Goal: Task Accomplishment & Management: Manage account settings

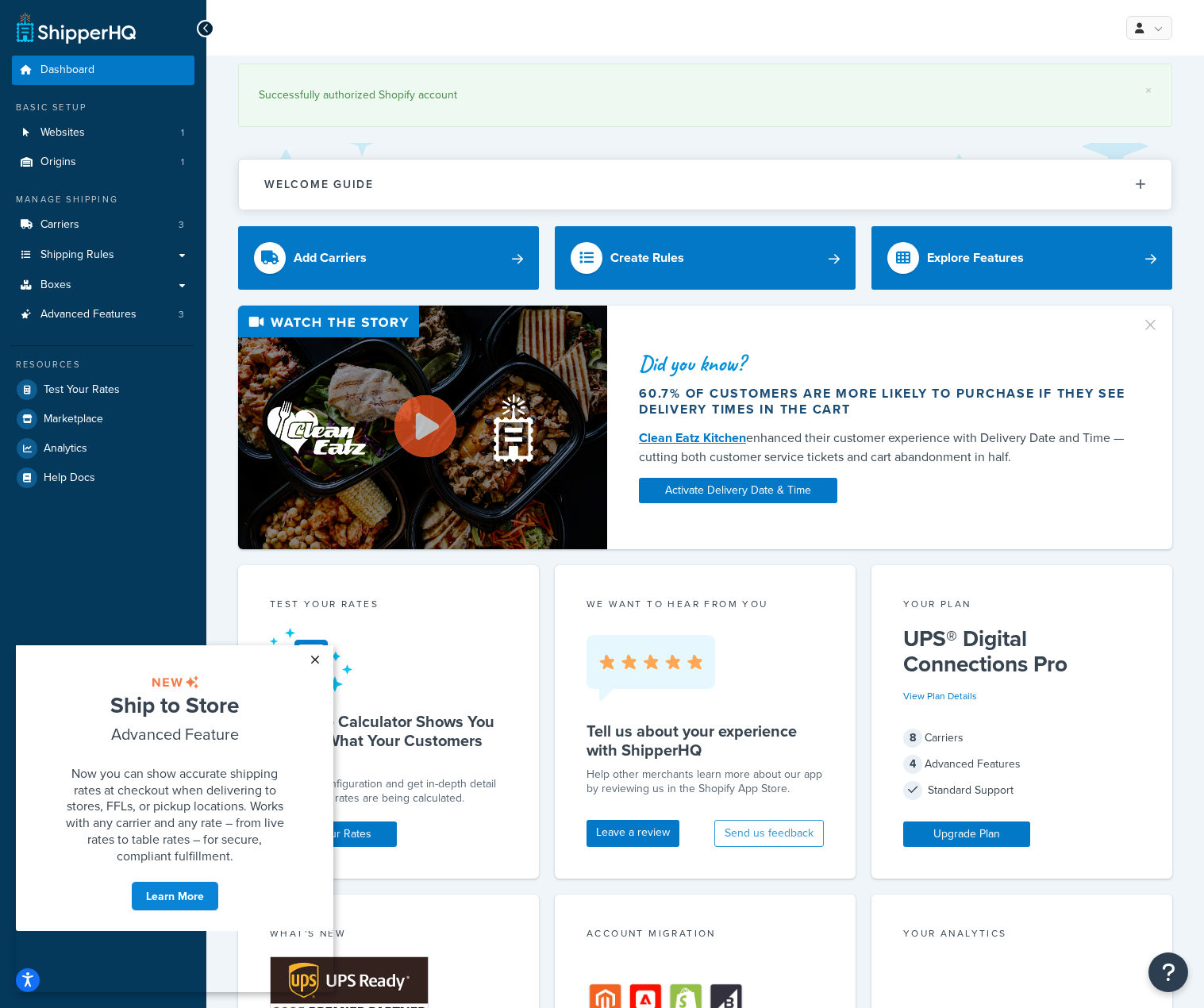
click at [315, 662] on link "×" at bounding box center [315, 660] width 28 height 28
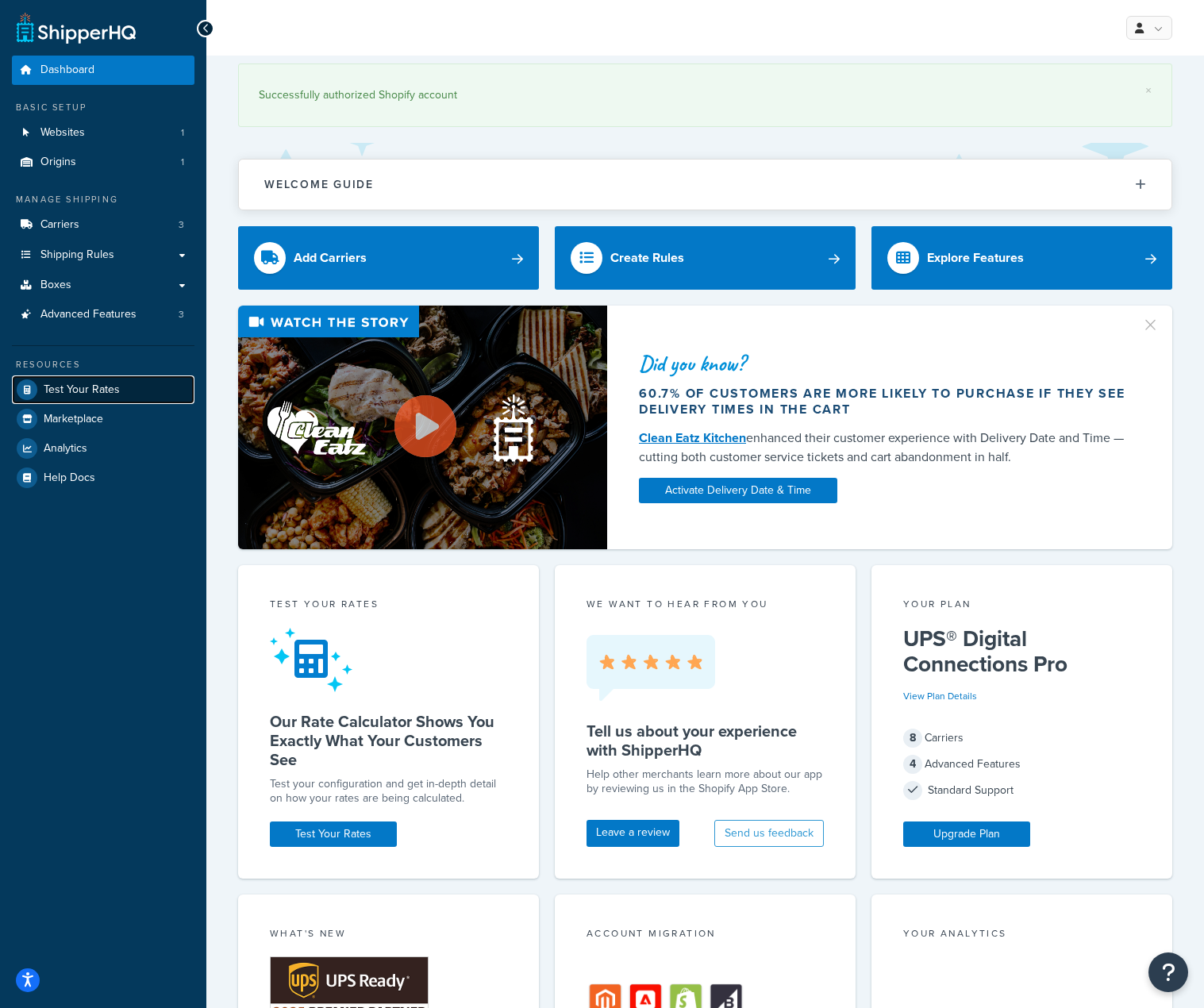
click at [83, 383] on span "Test Your Rates" at bounding box center [82, 390] width 77 height 14
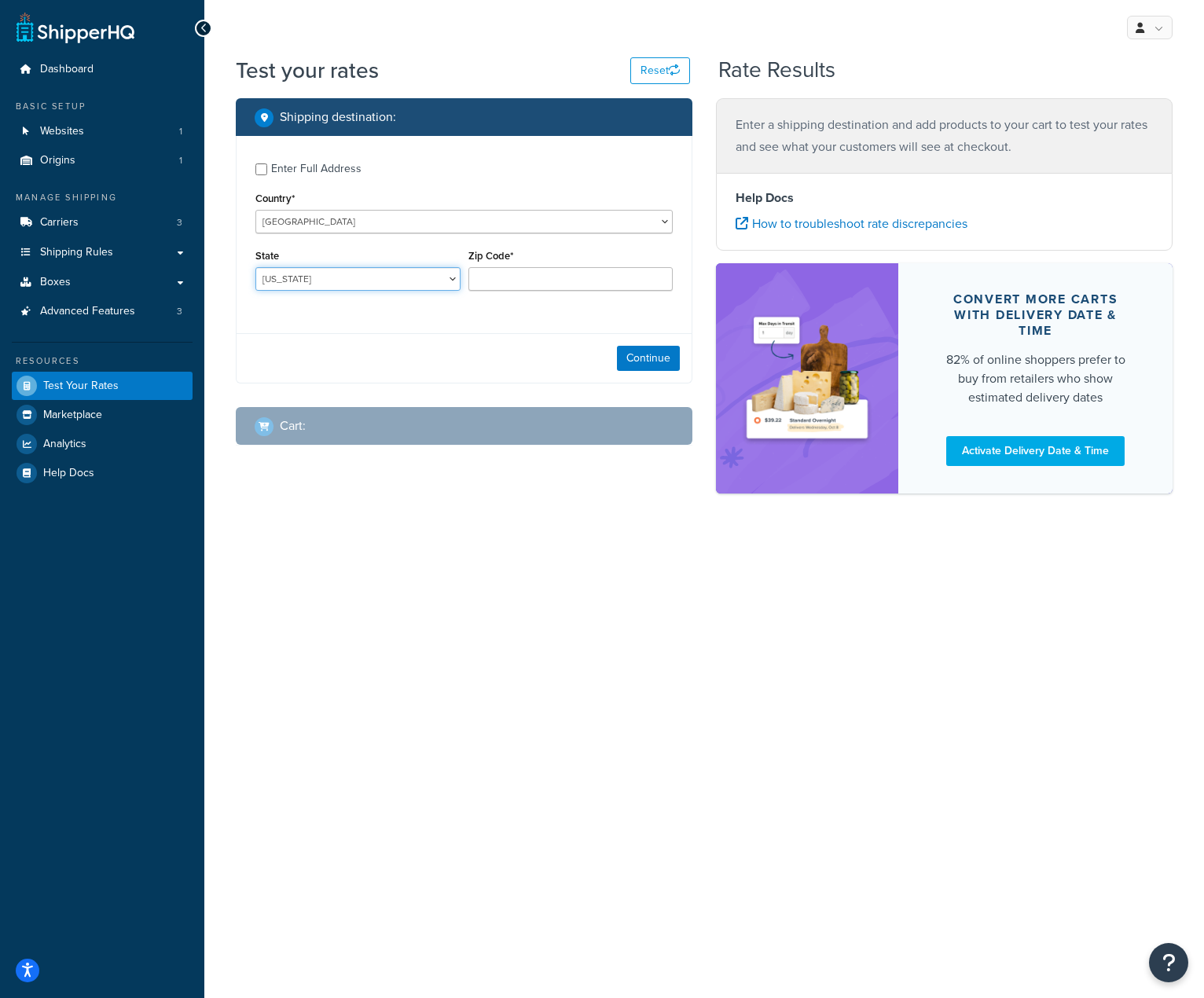
click at [342, 280] on select "Alabama Alaska American Samoa Arizona Arkansas Armed Forces Americas Armed Forc…" at bounding box center [358, 279] width 206 height 23
select select "MA"
click at [255, 268] on select "Alabama Alaska American Samoa Arizona Arkansas Armed Forces Americas Armed Forc…" at bounding box center [358, 279] width 206 height 23
click at [514, 272] on input "Zip Code*" at bounding box center [571, 279] width 206 height 23
type input "02215"
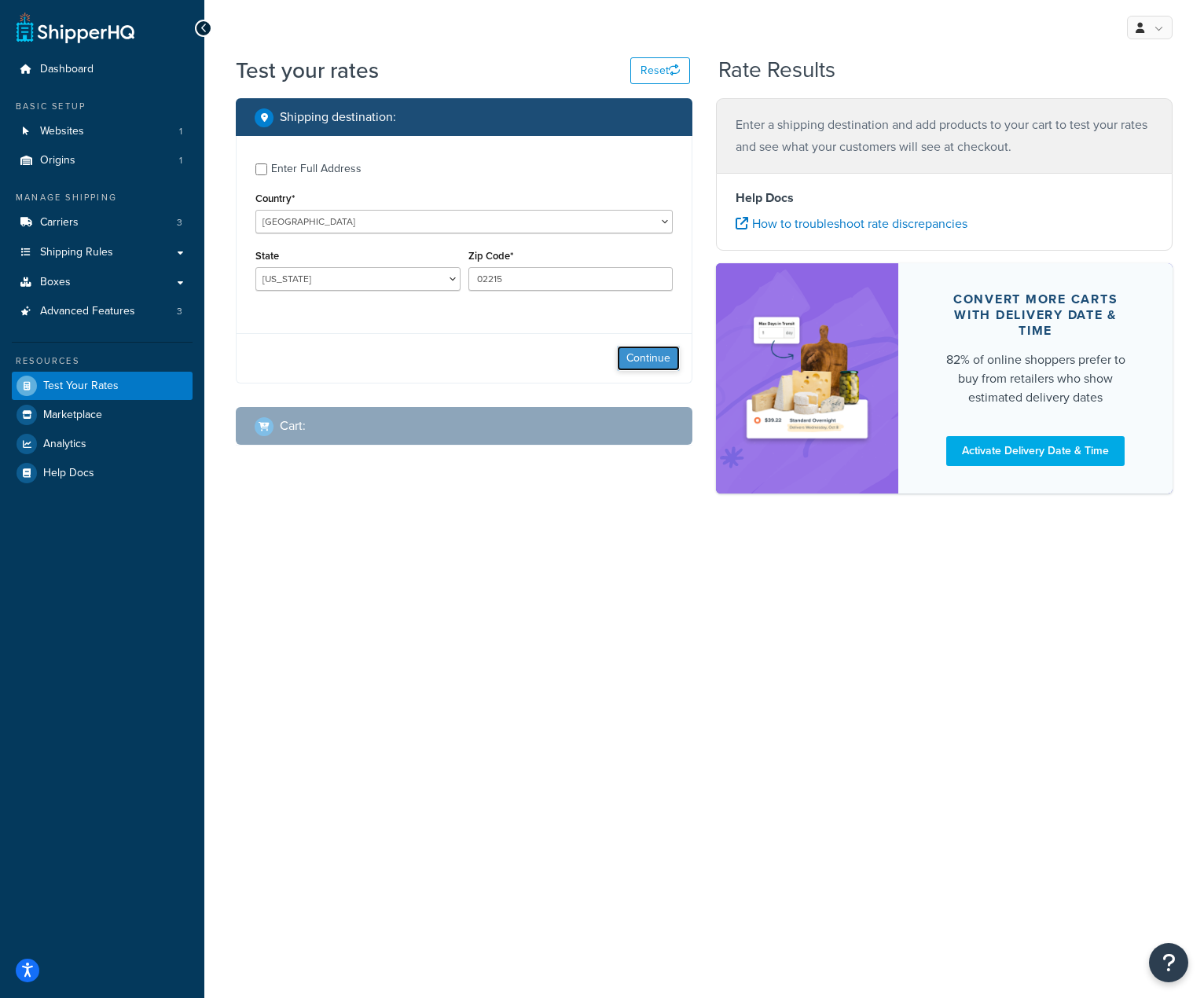
click at [651, 367] on button "Continue" at bounding box center [648, 358] width 63 height 25
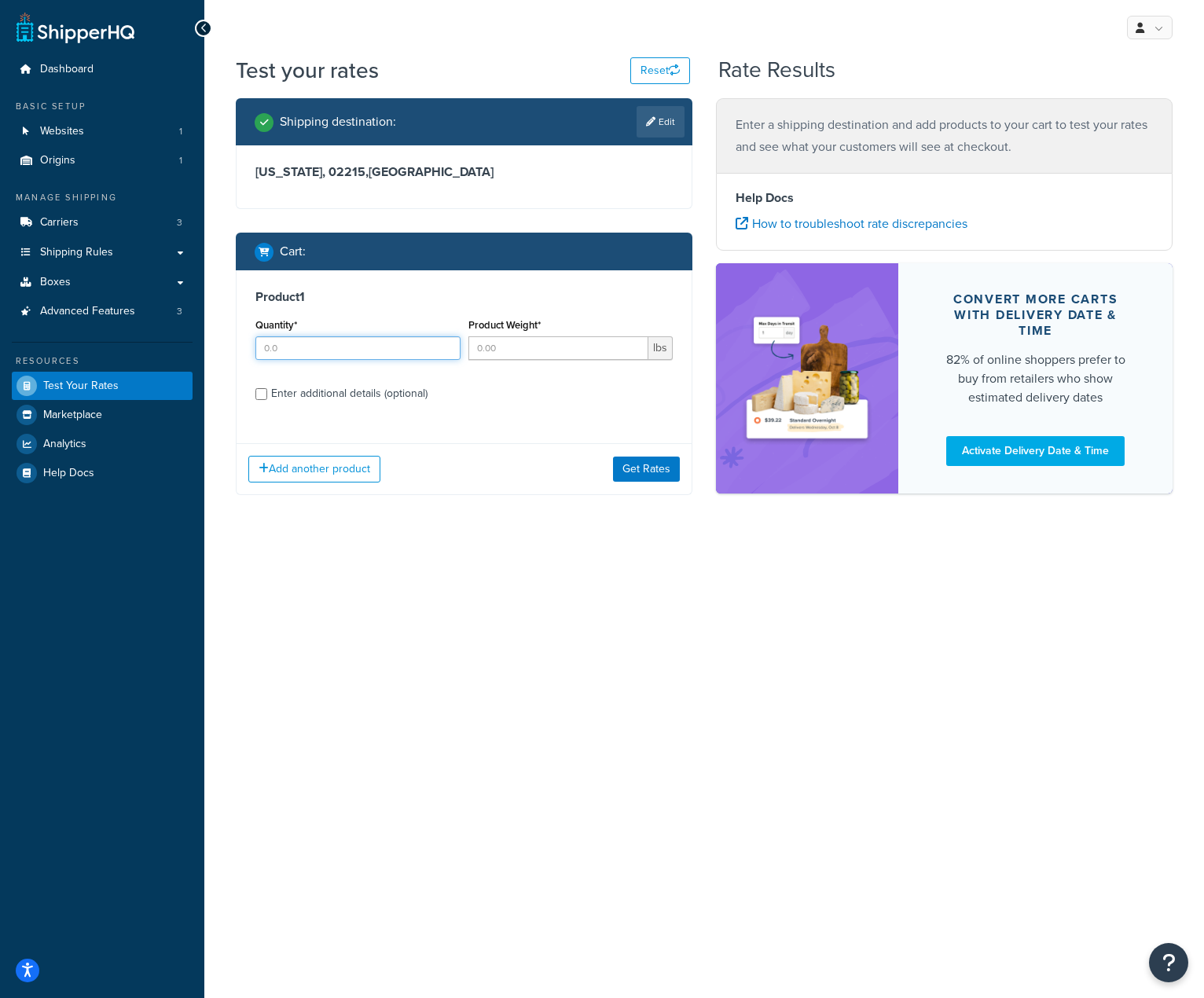
click at [363, 351] on input "Quantity*" at bounding box center [358, 347] width 206 height 23
type input "1"
click at [538, 350] on input "Product Weight*" at bounding box center [558, 347] width 181 height 23
type input "15"
click at [653, 468] on button "Get Rates" at bounding box center [646, 469] width 67 height 25
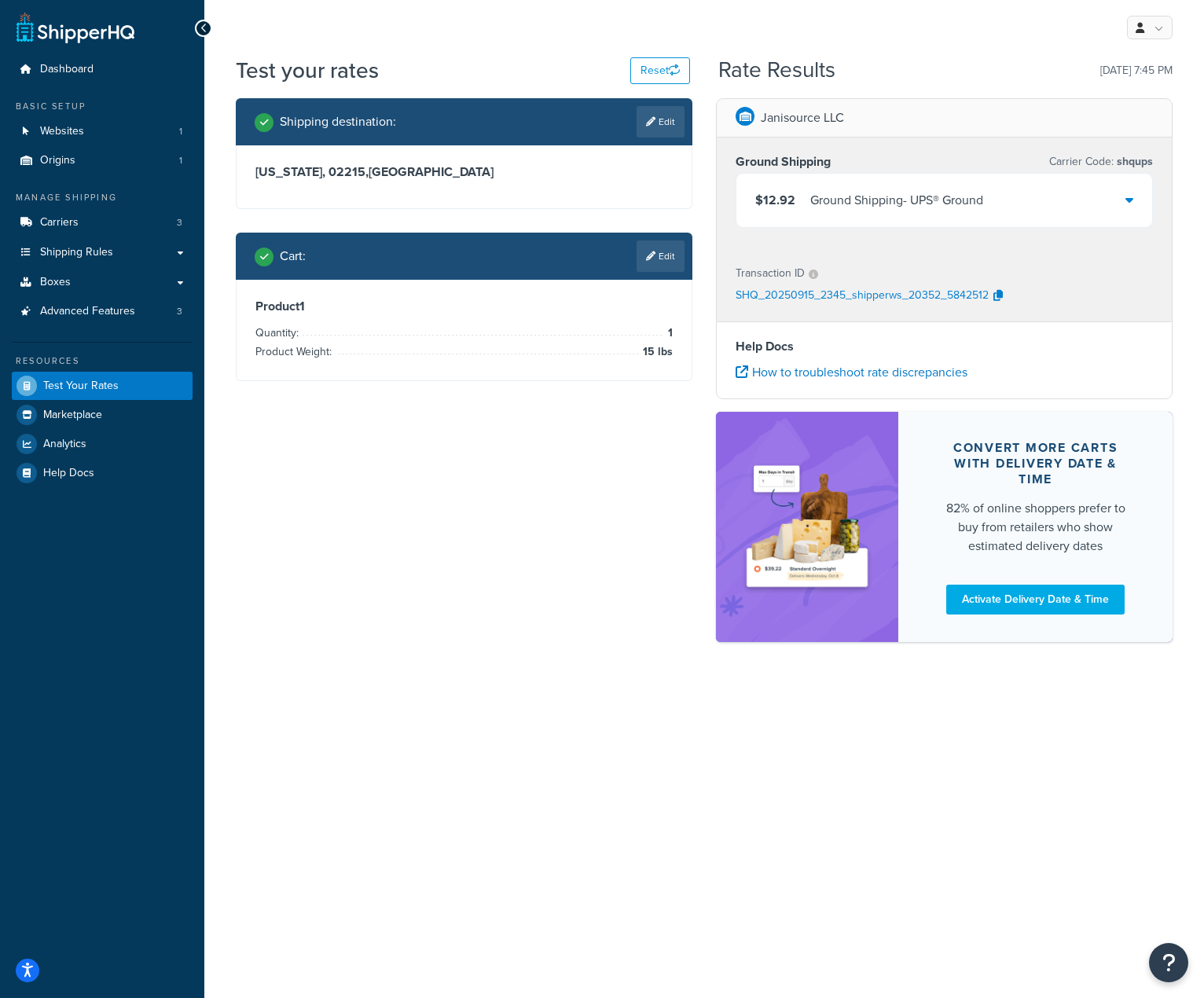
click at [978, 202] on div "Ground Shipping - UPS® Ground" at bounding box center [896, 200] width 173 height 22
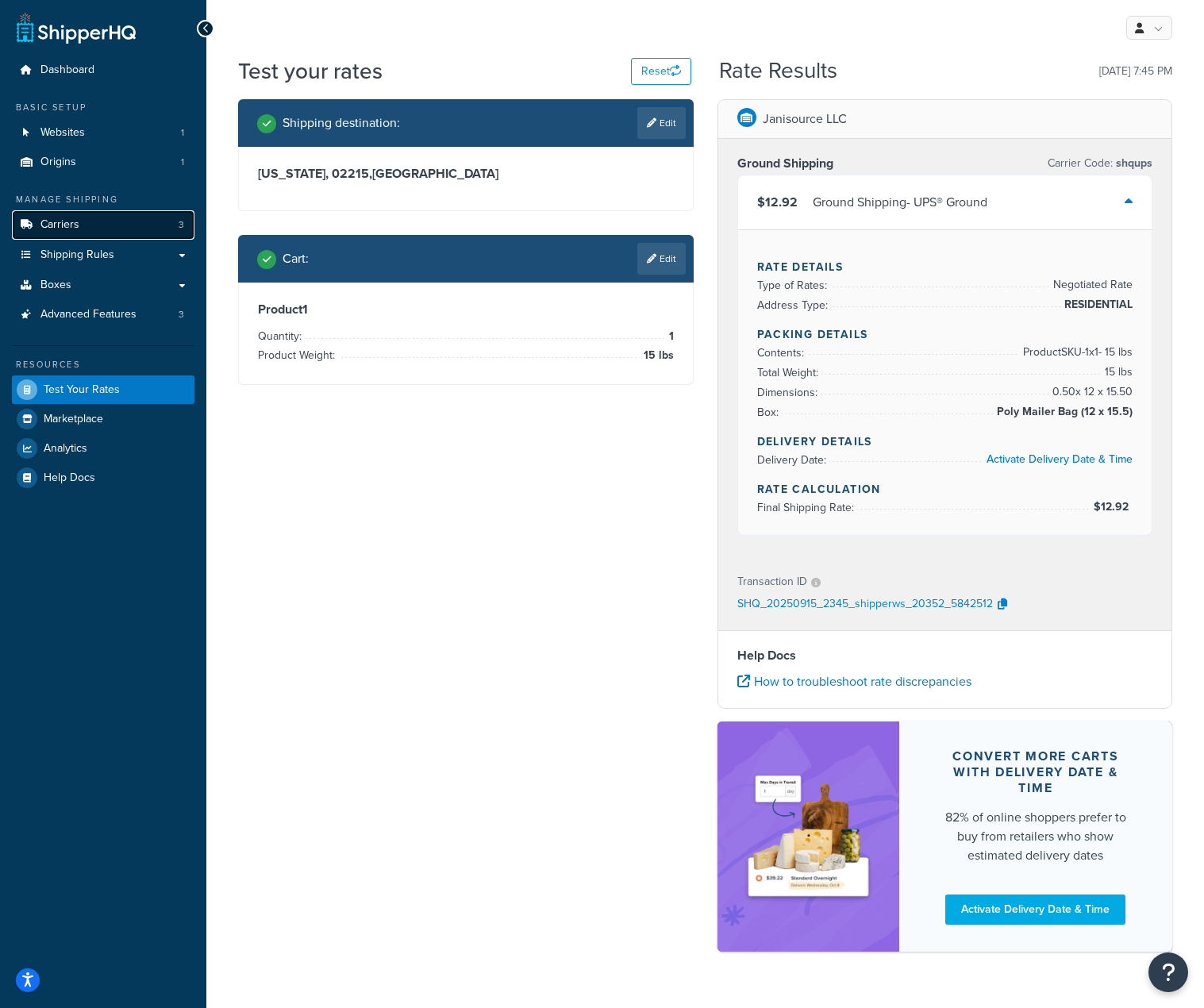
click at [76, 230] on span "Carriers" at bounding box center [60, 225] width 39 height 14
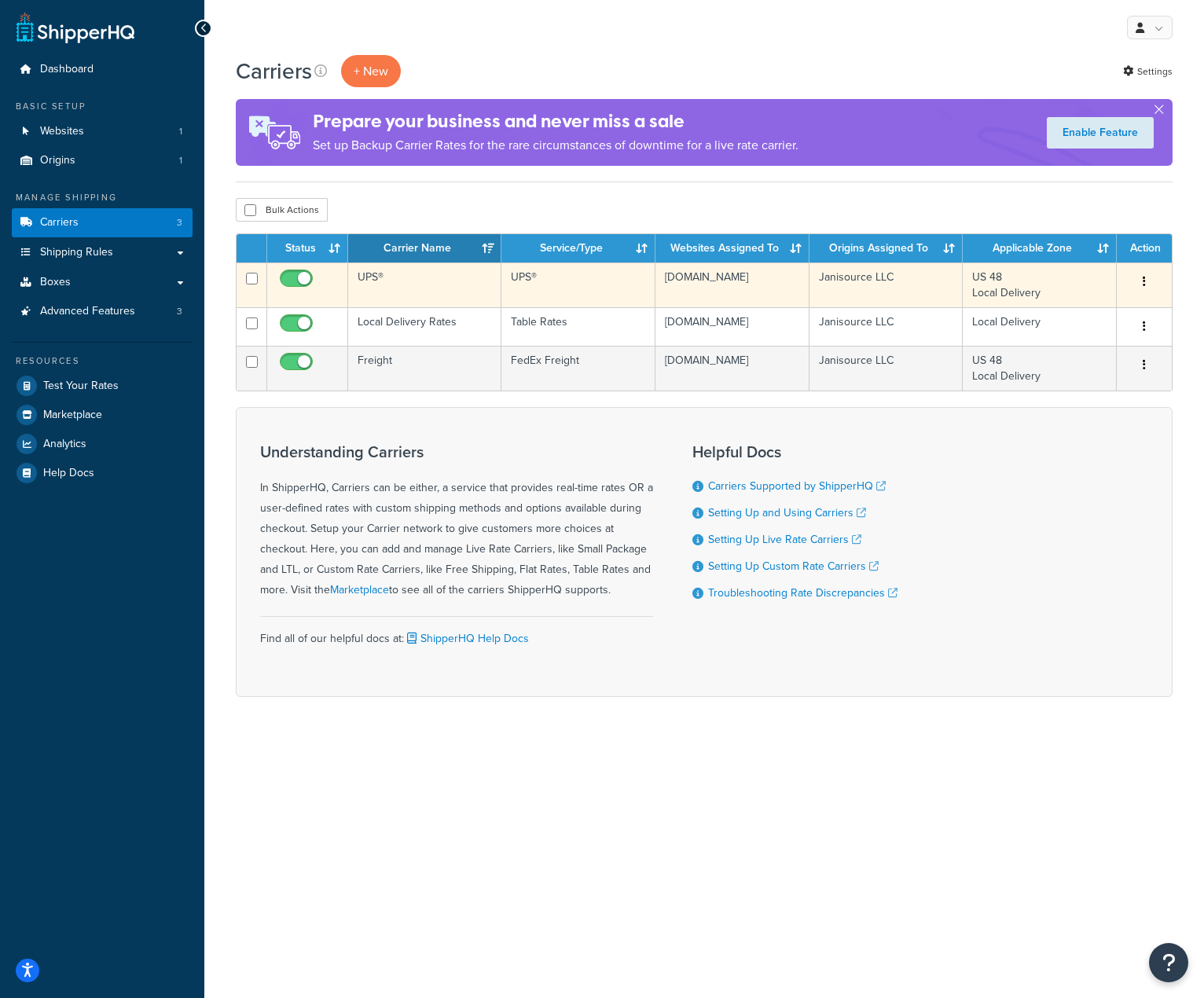
click at [367, 281] on td "UPS®" at bounding box center [425, 285] width 153 height 45
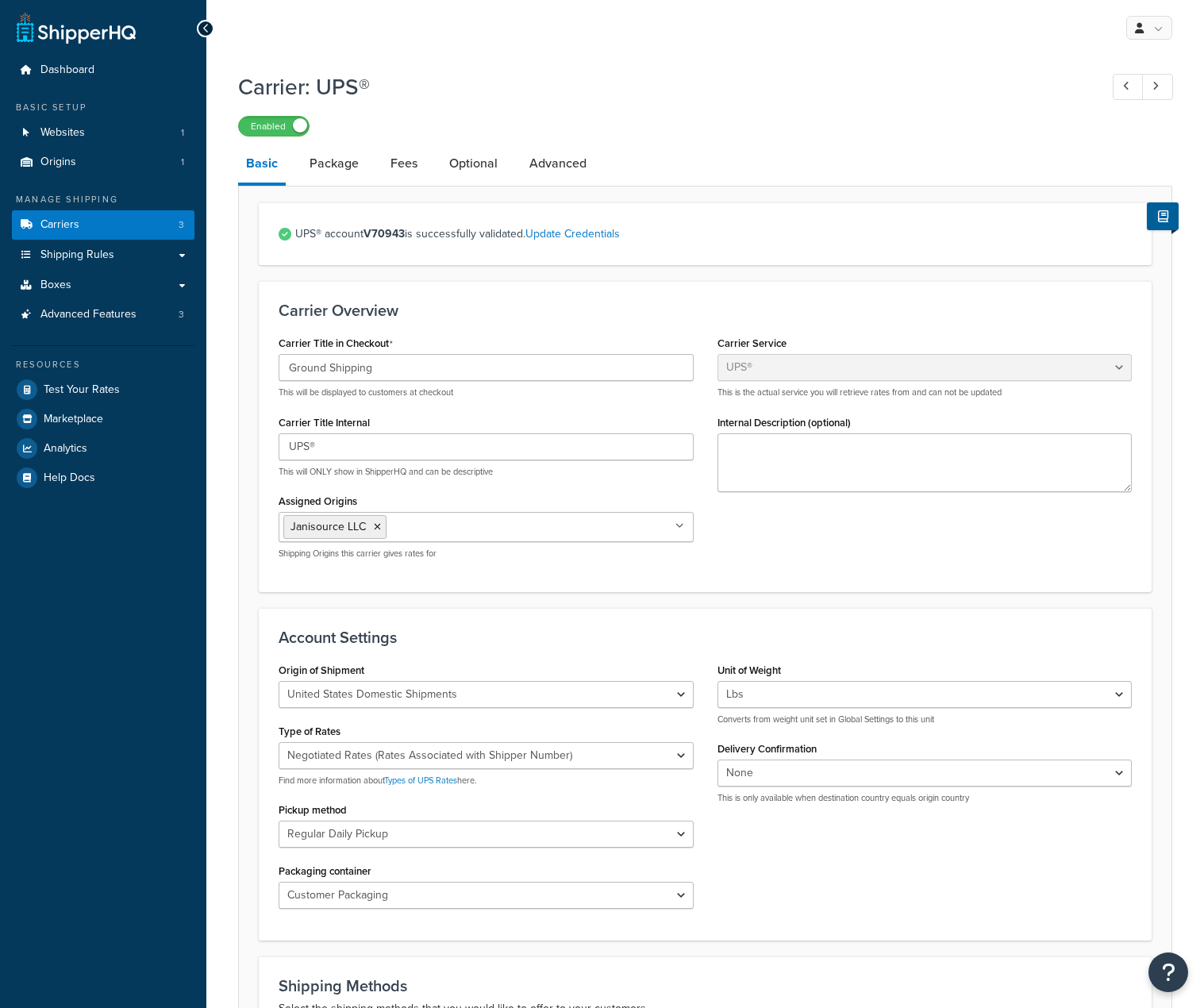
select select "ups"
click at [105, 255] on span "Shipping Rules" at bounding box center [77, 255] width 74 height 14
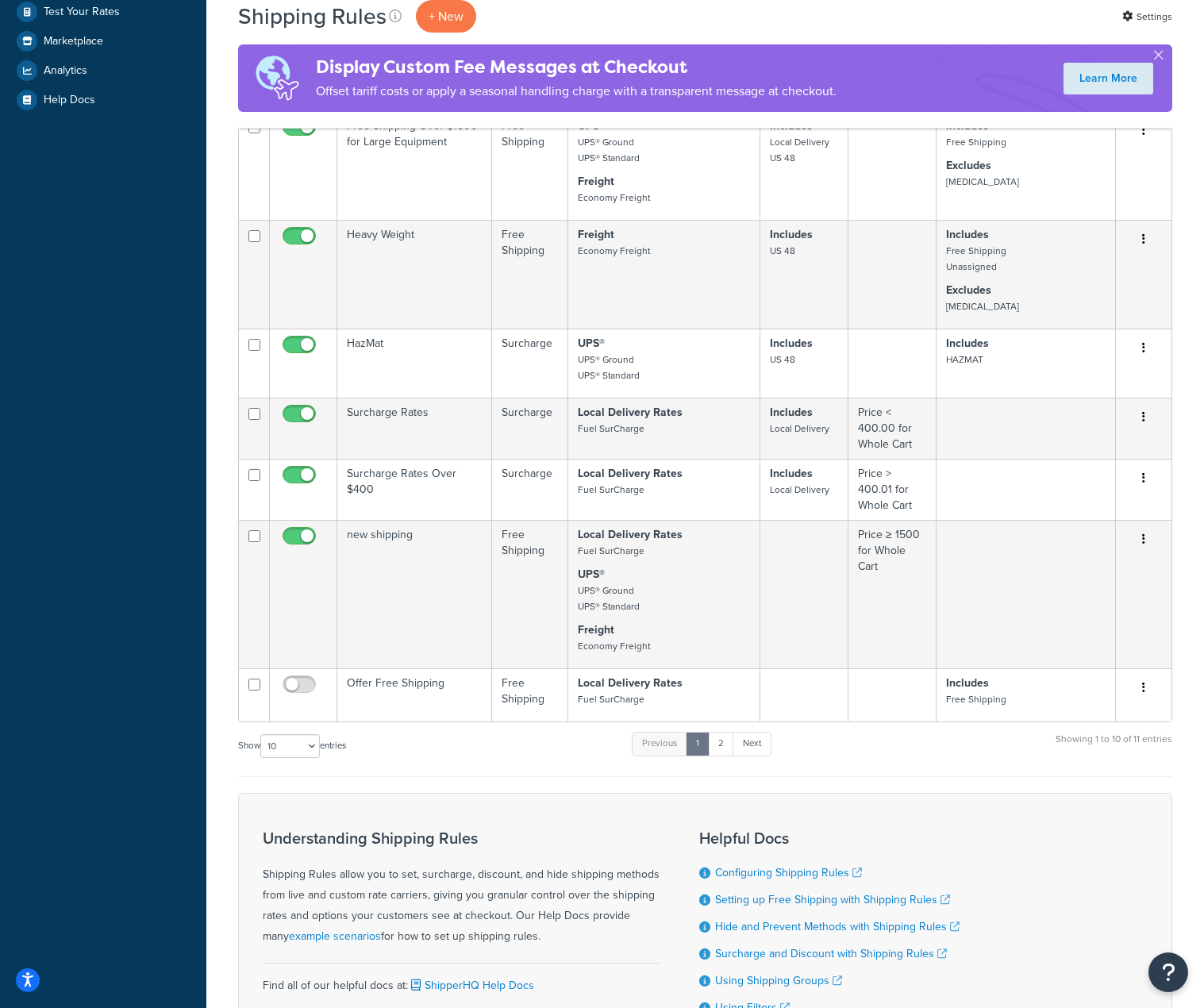
scroll to position [556, 0]
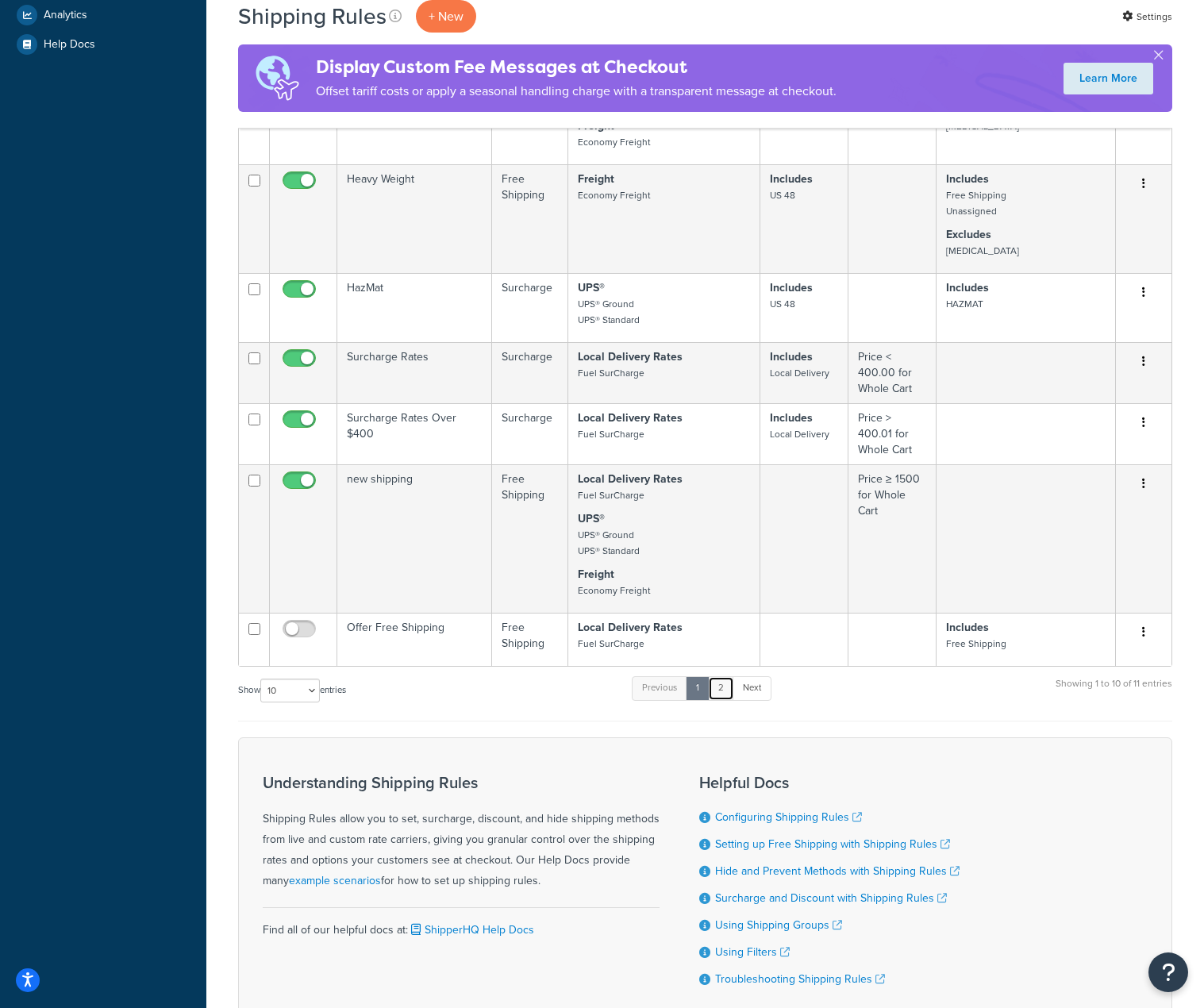
click at [729, 685] on link "2" at bounding box center [721, 688] width 26 height 24
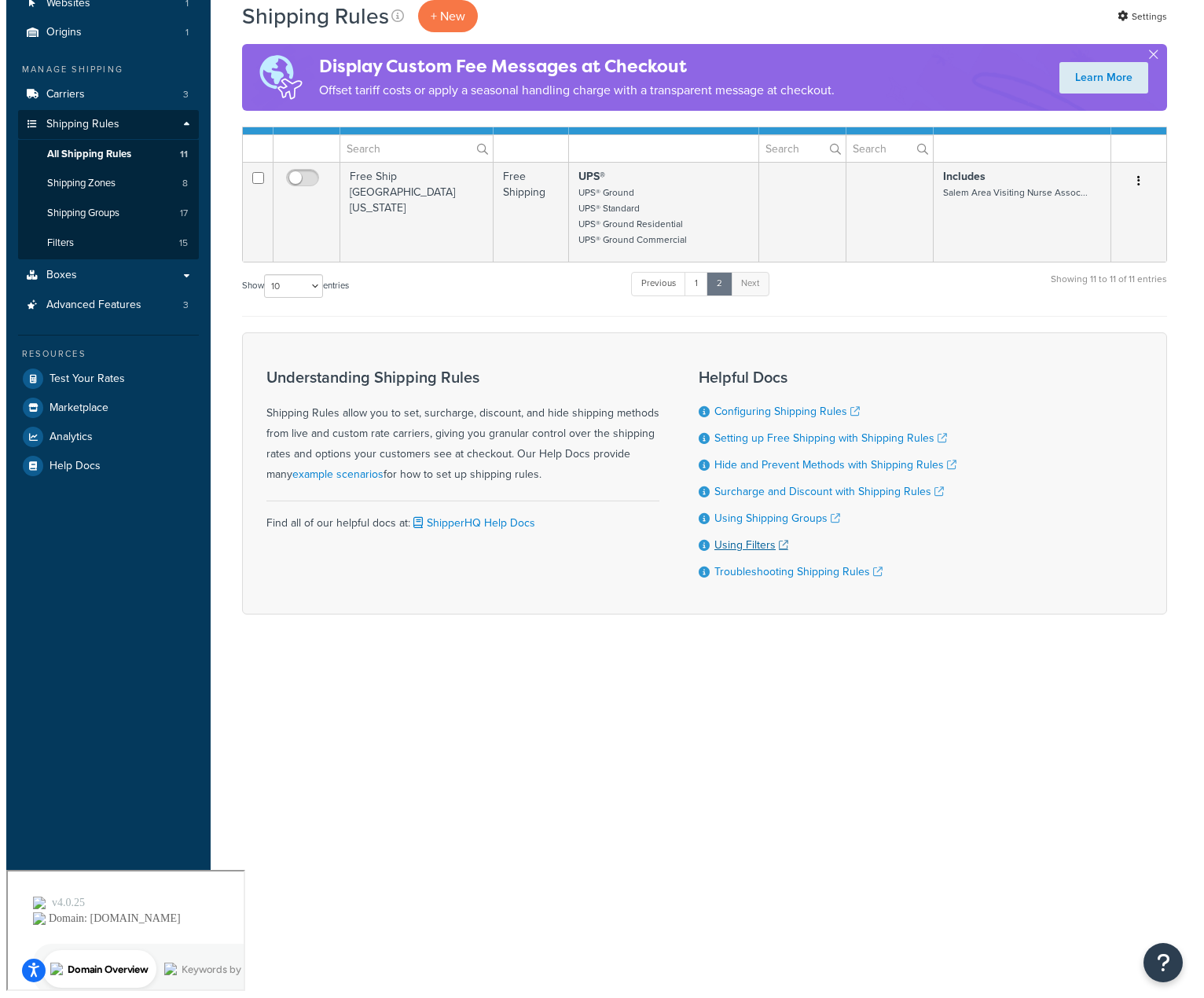
scroll to position [0, 0]
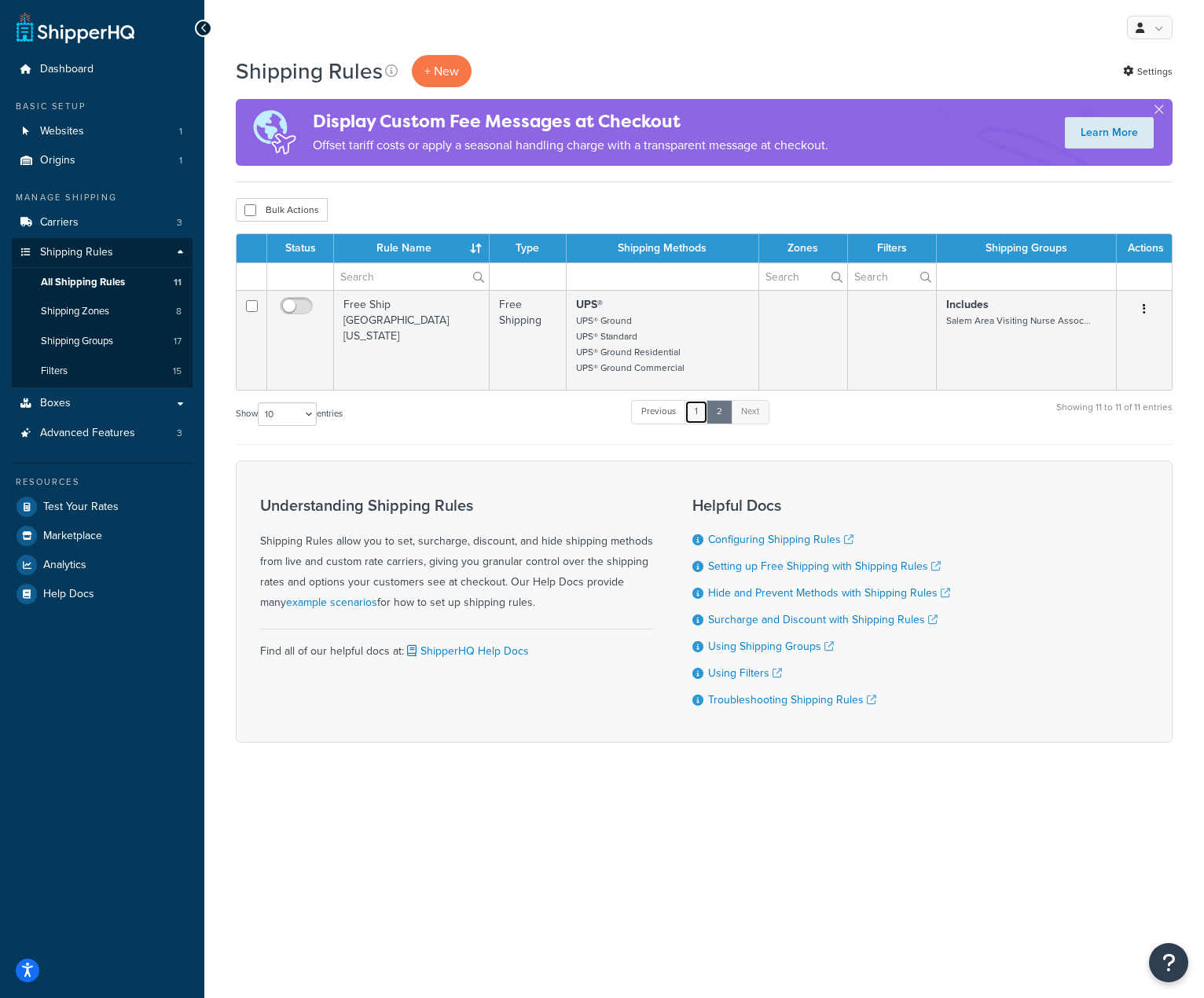
click at [703, 410] on link "1" at bounding box center [695, 411] width 23 height 23
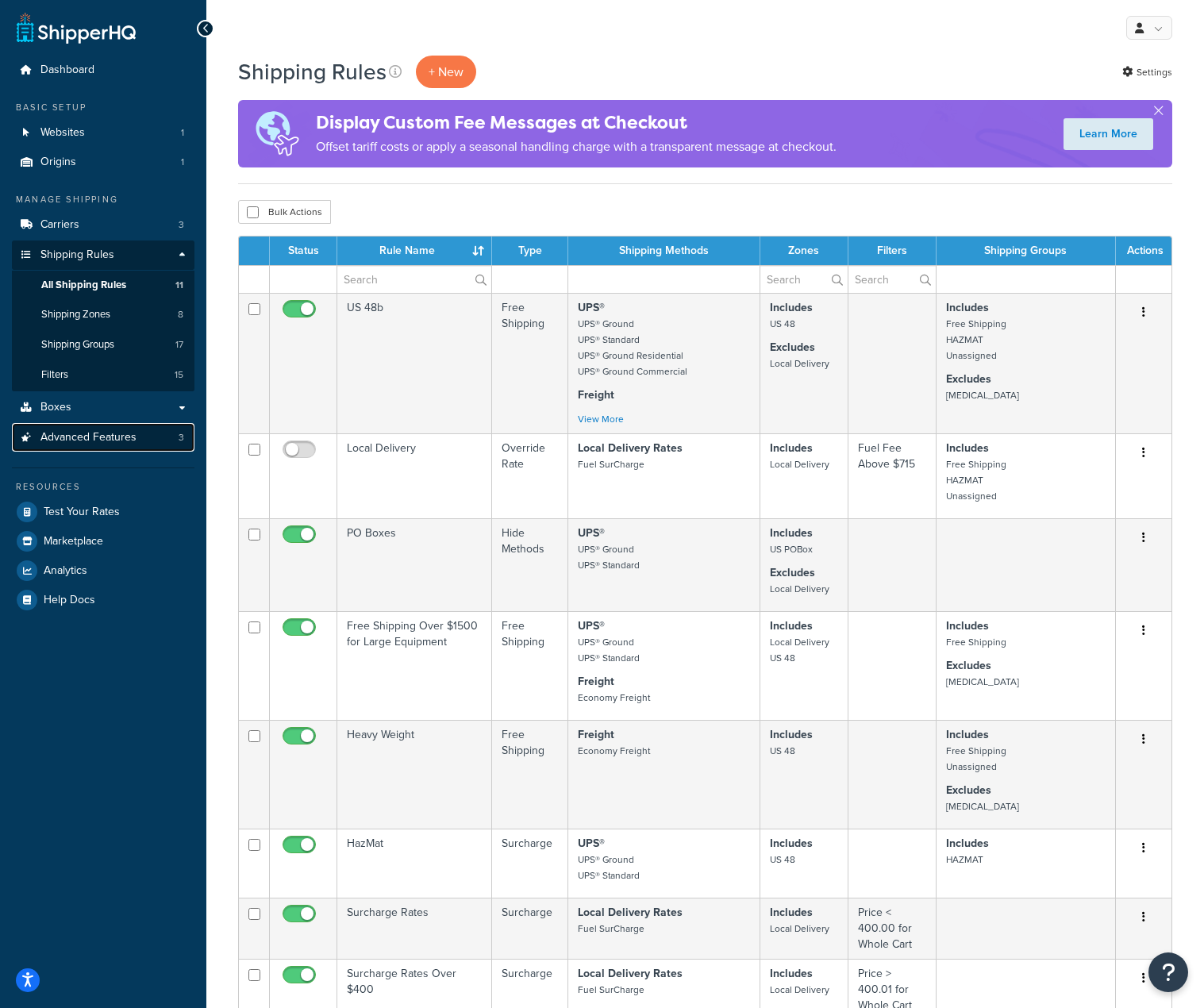
click at [81, 431] on span "Advanced Features" at bounding box center [89, 437] width 96 height 14
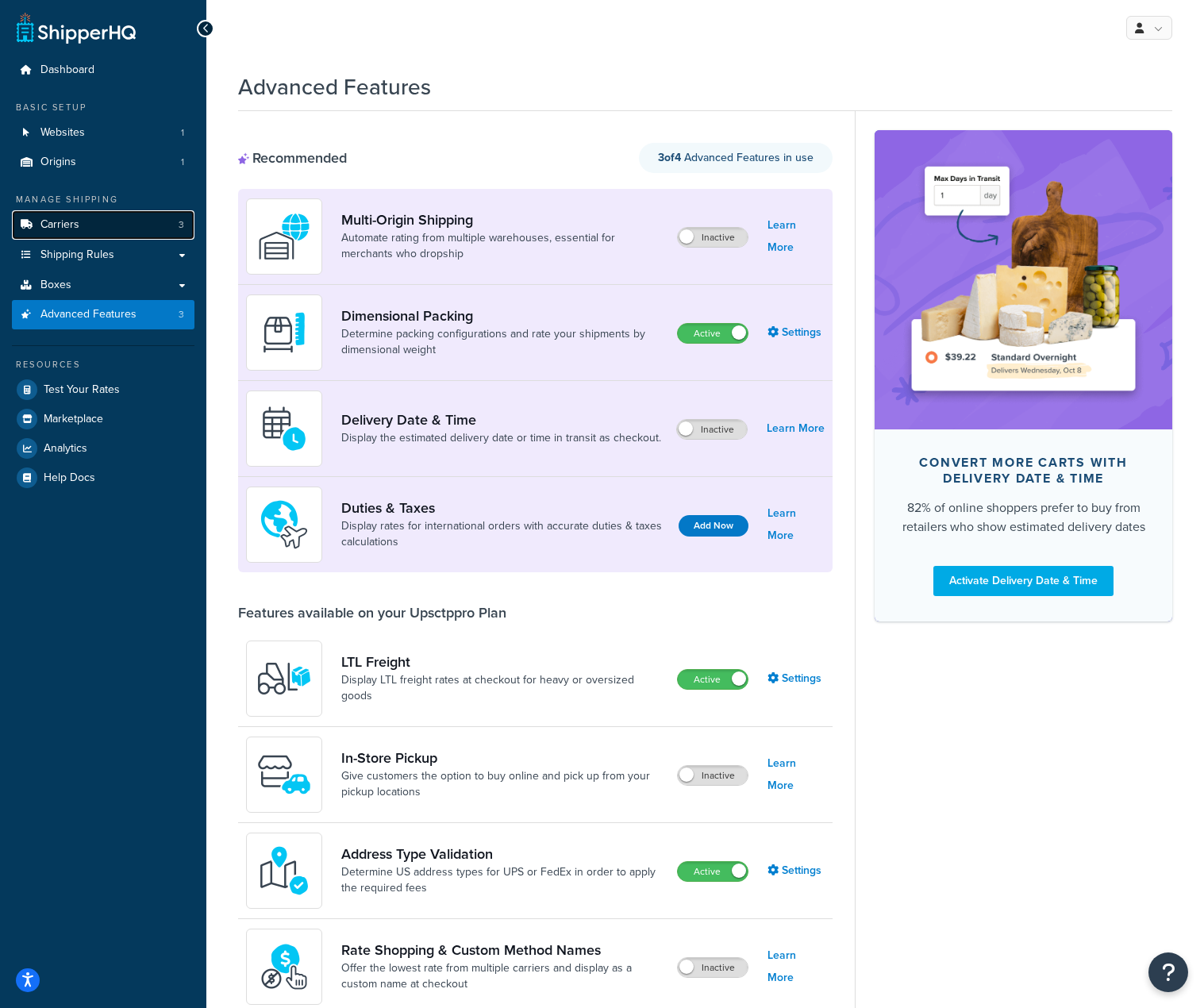
click at [72, 224] on span "Carriers" at bounding box center [60, 225] width 39 height 14
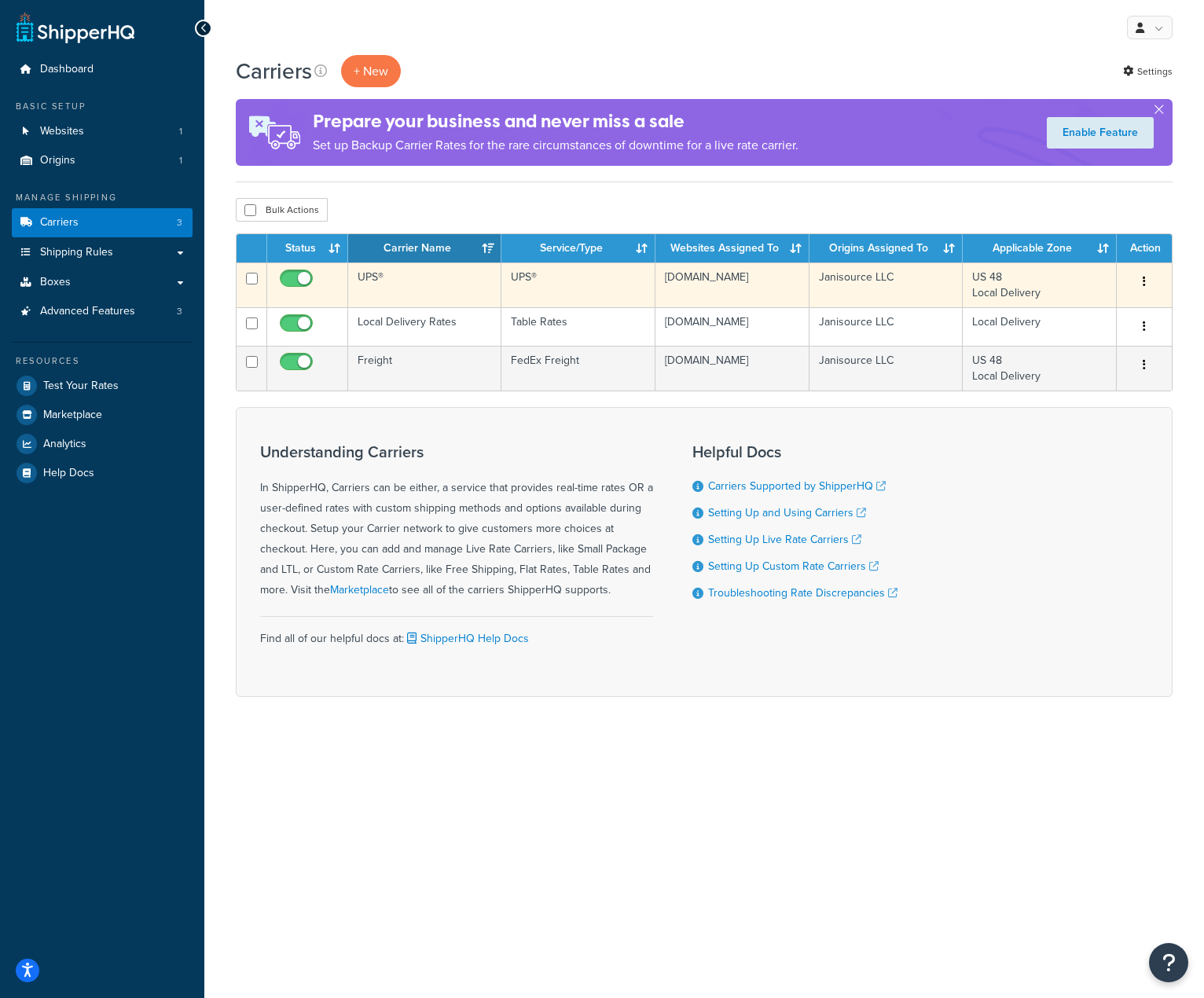
click at [363, 282] on td "UPS®" at bounding box center [425, 285] width 153 height 45
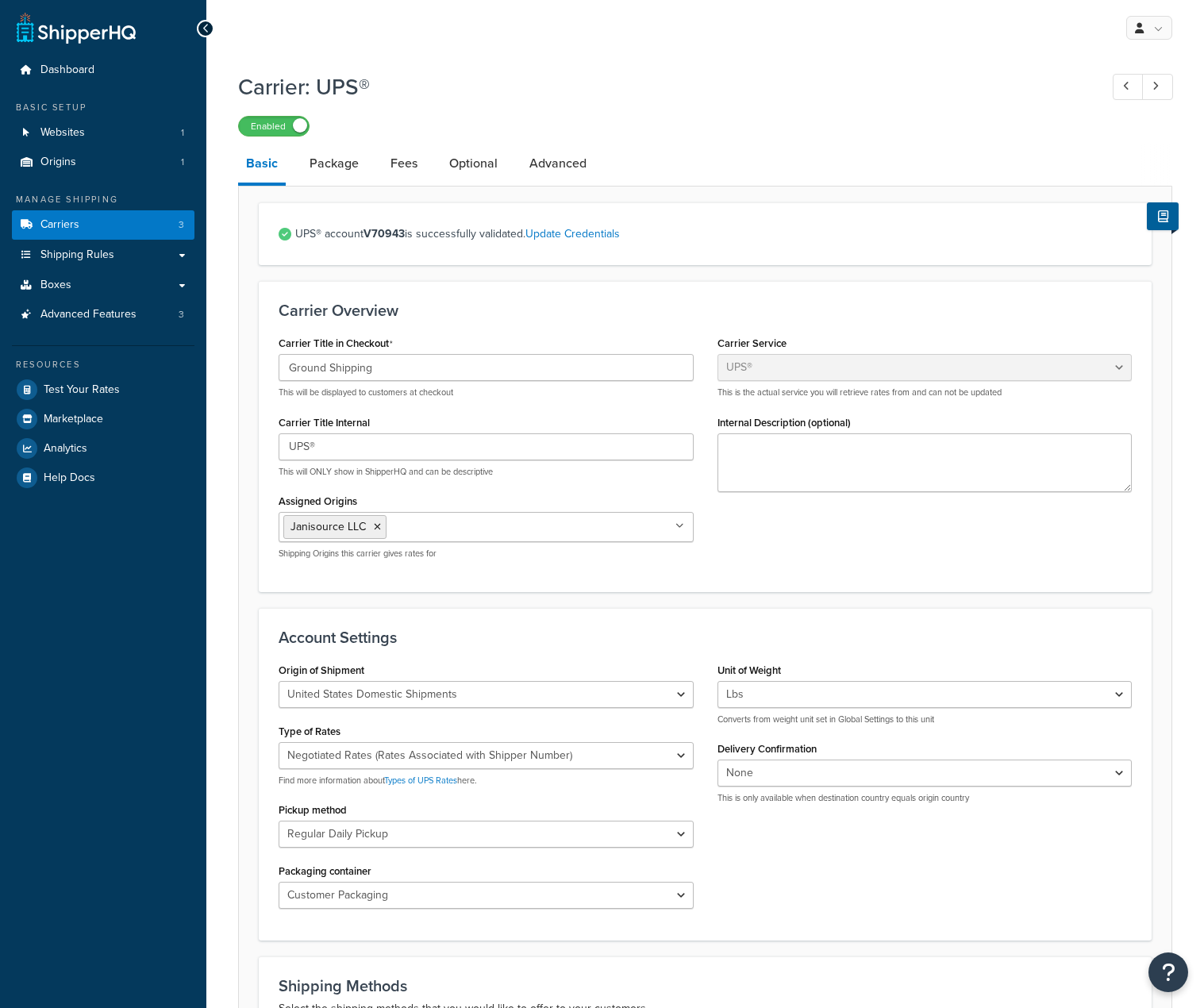
select select "ups"
click at [348, 158] on link "Package" at bounding box center [335, 163] width 65 height 38
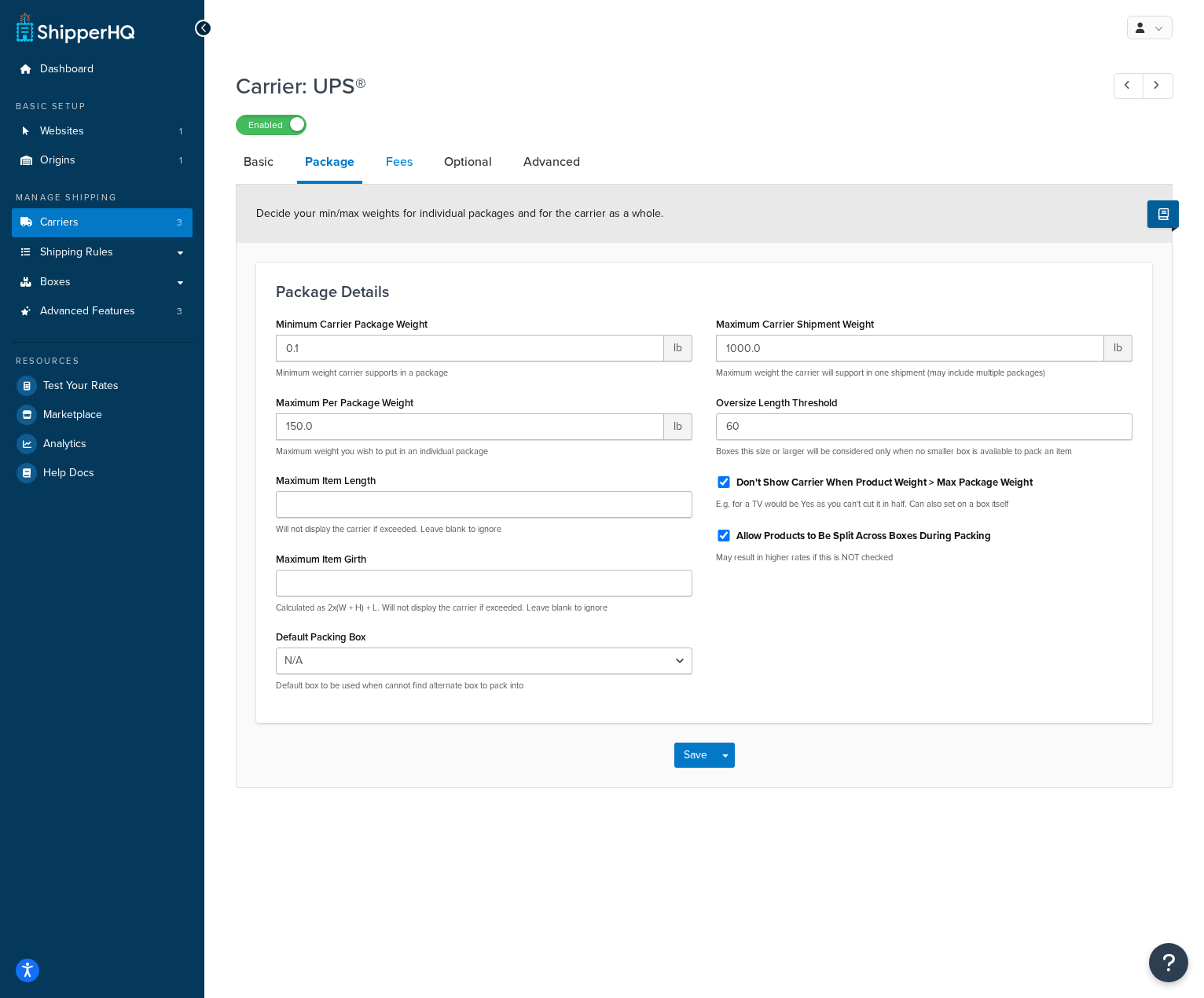
click at [405, 171] on link "Fees" at bounding box center [399, 161] width 43 height 38
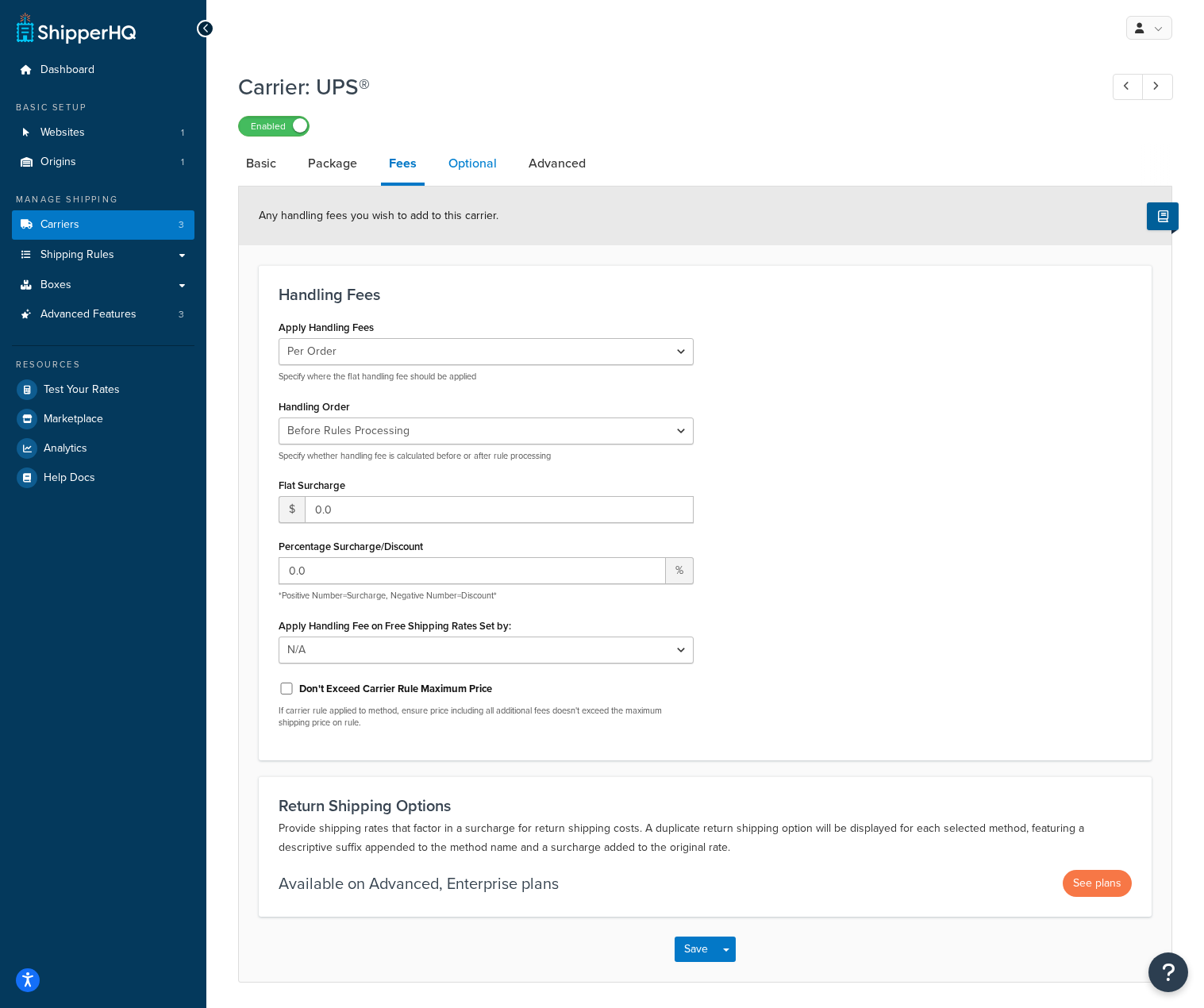
click at [455, 168] on link "Optional" at bounding box center [472, 163] width 64 height 38
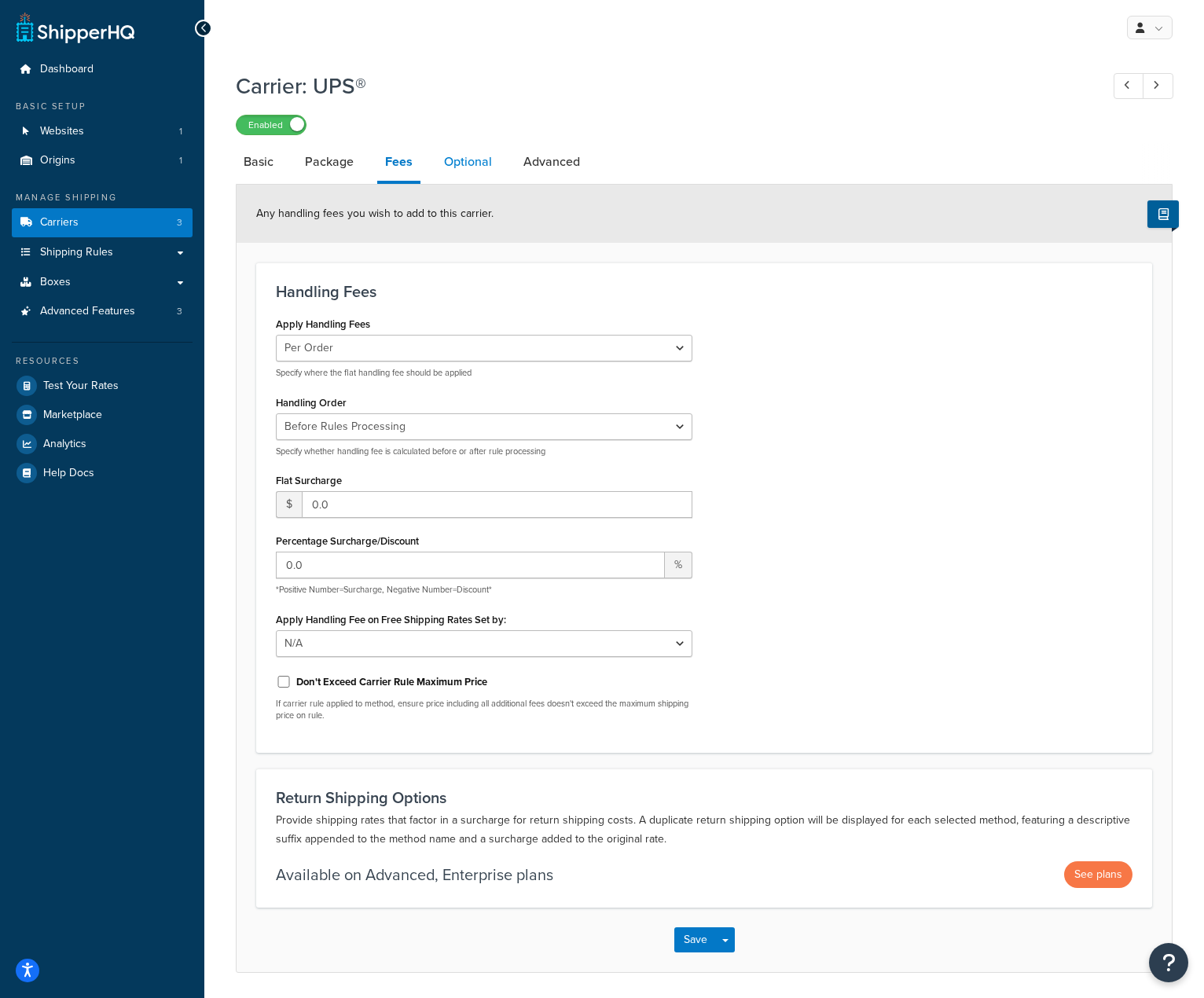
select select "residential"
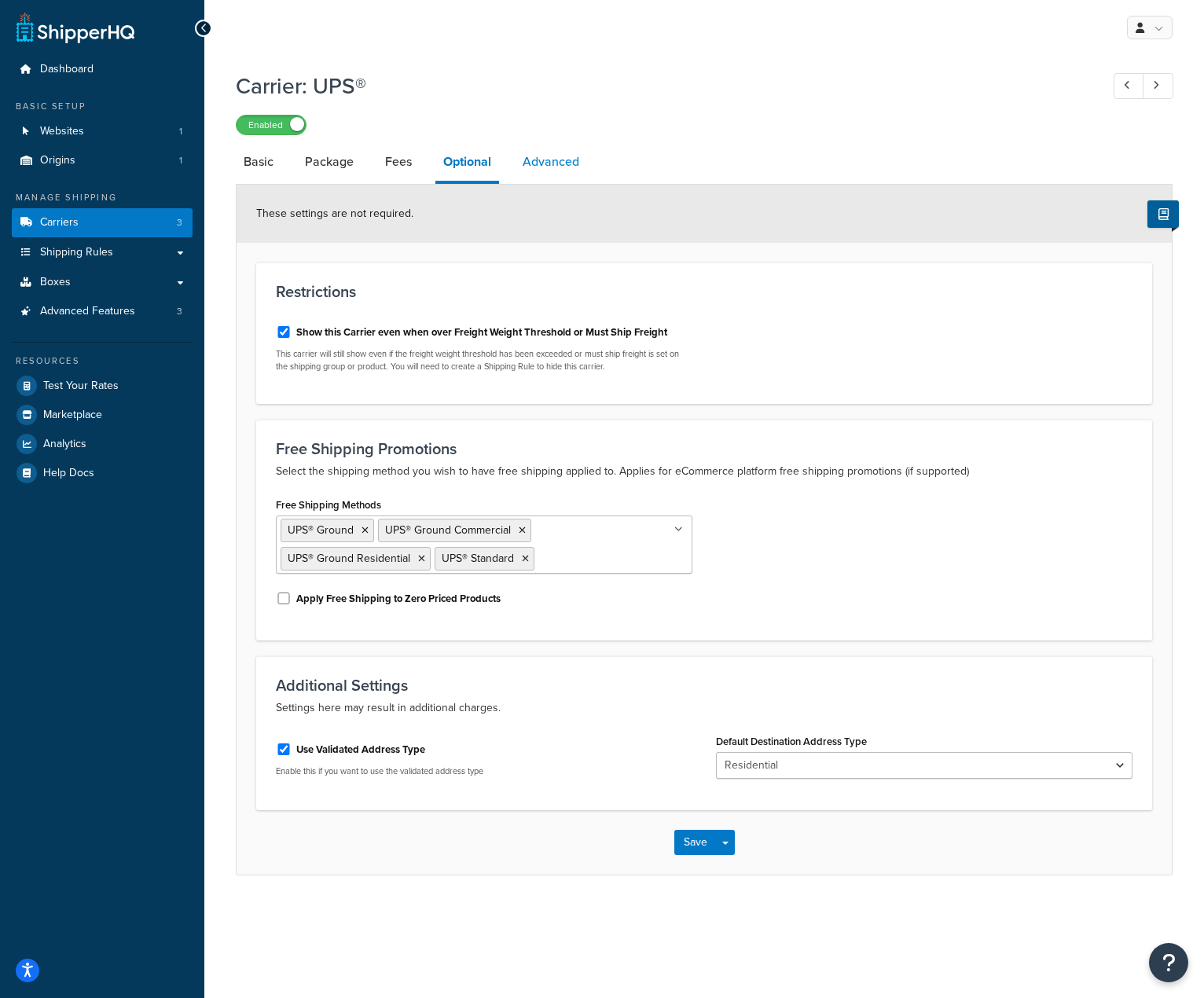
click at [533, 154] on link "Advanced" at bounding box center [551, 161] width 73 height 38
select select "false"
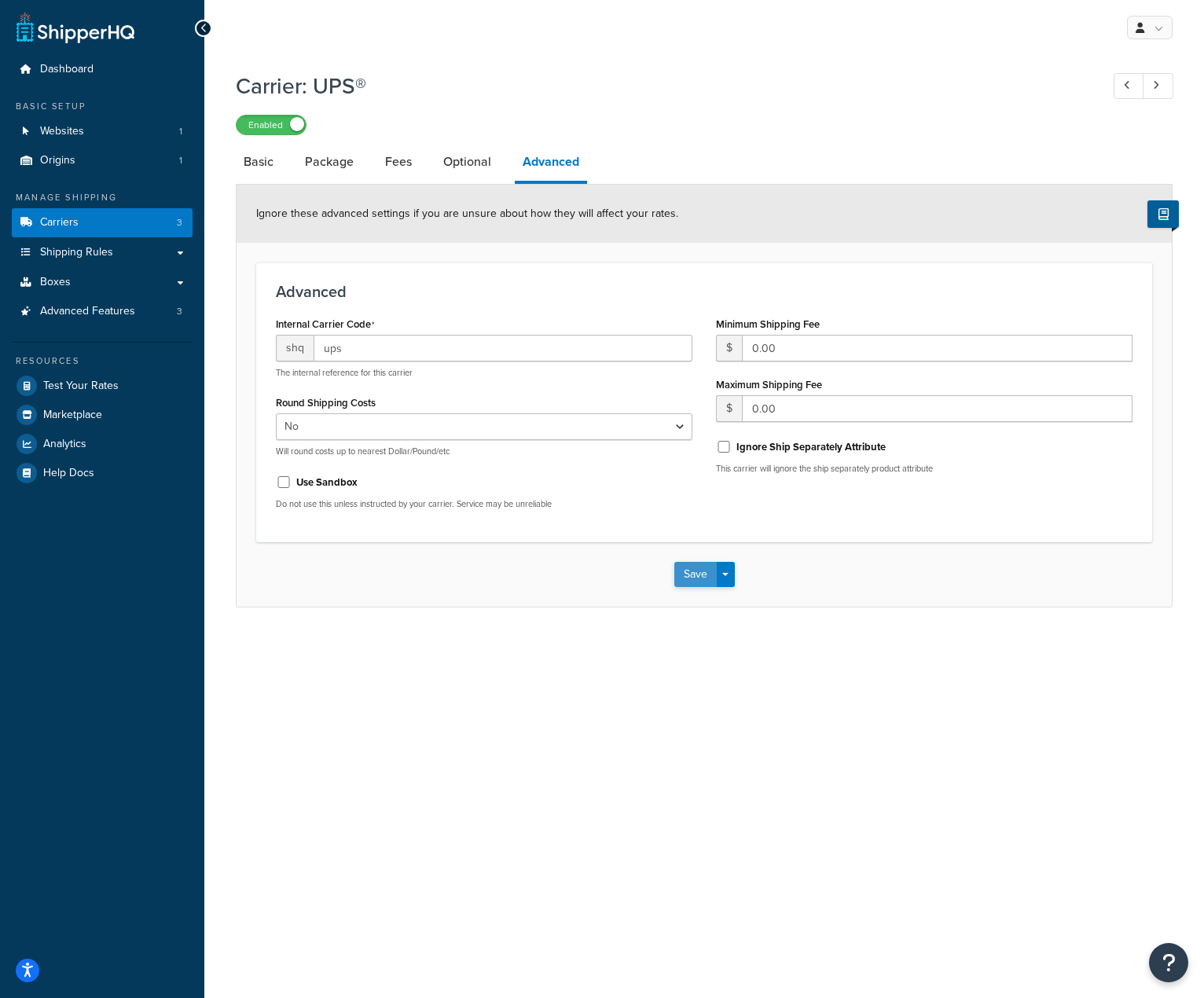
click at [682, 579] on button "Save" at bounding box center [695, 574] width 43 height 25
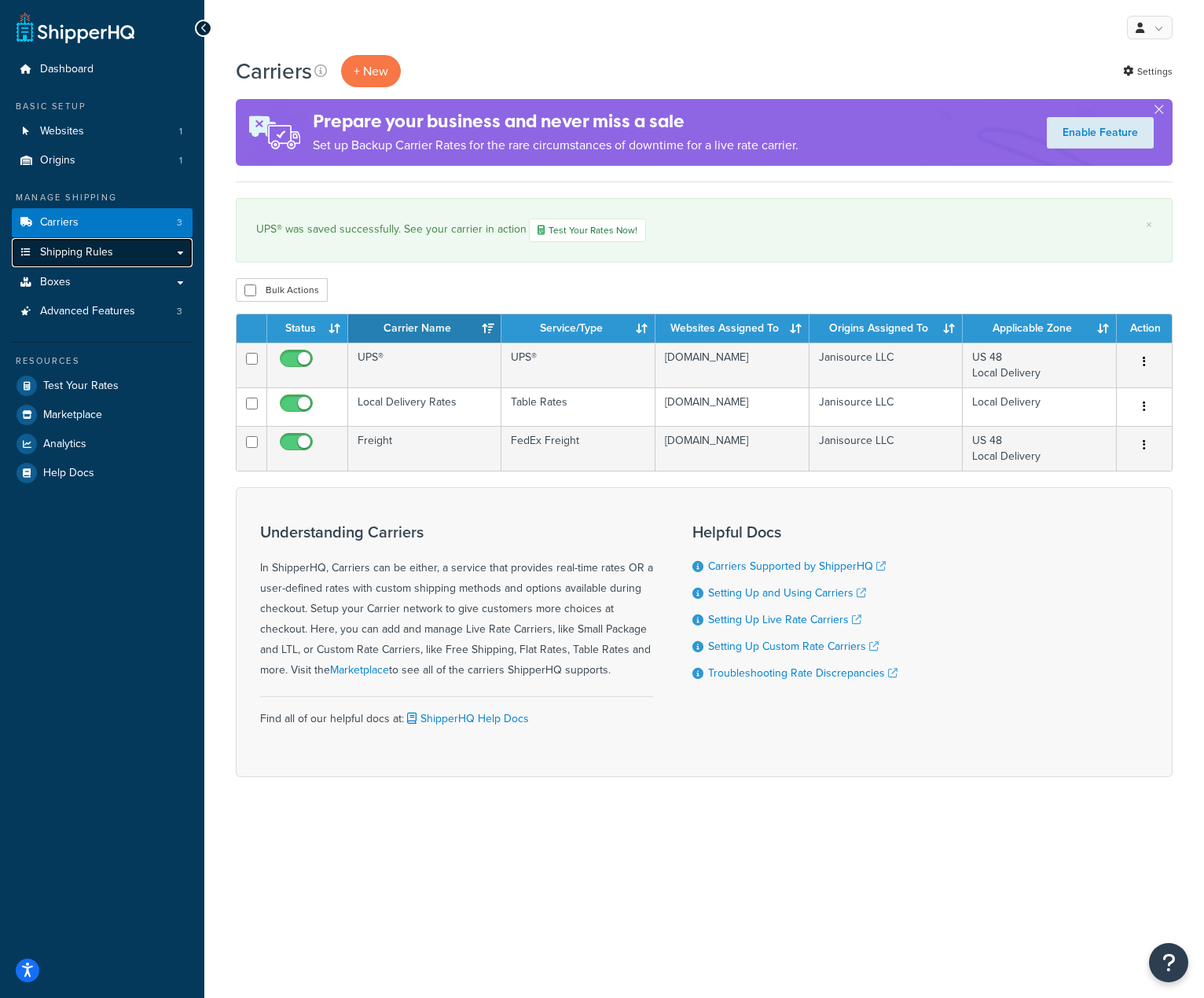
click at [124, 259] on link "Shipping Rules" at bounding box center [102, 252] width 181 height 29
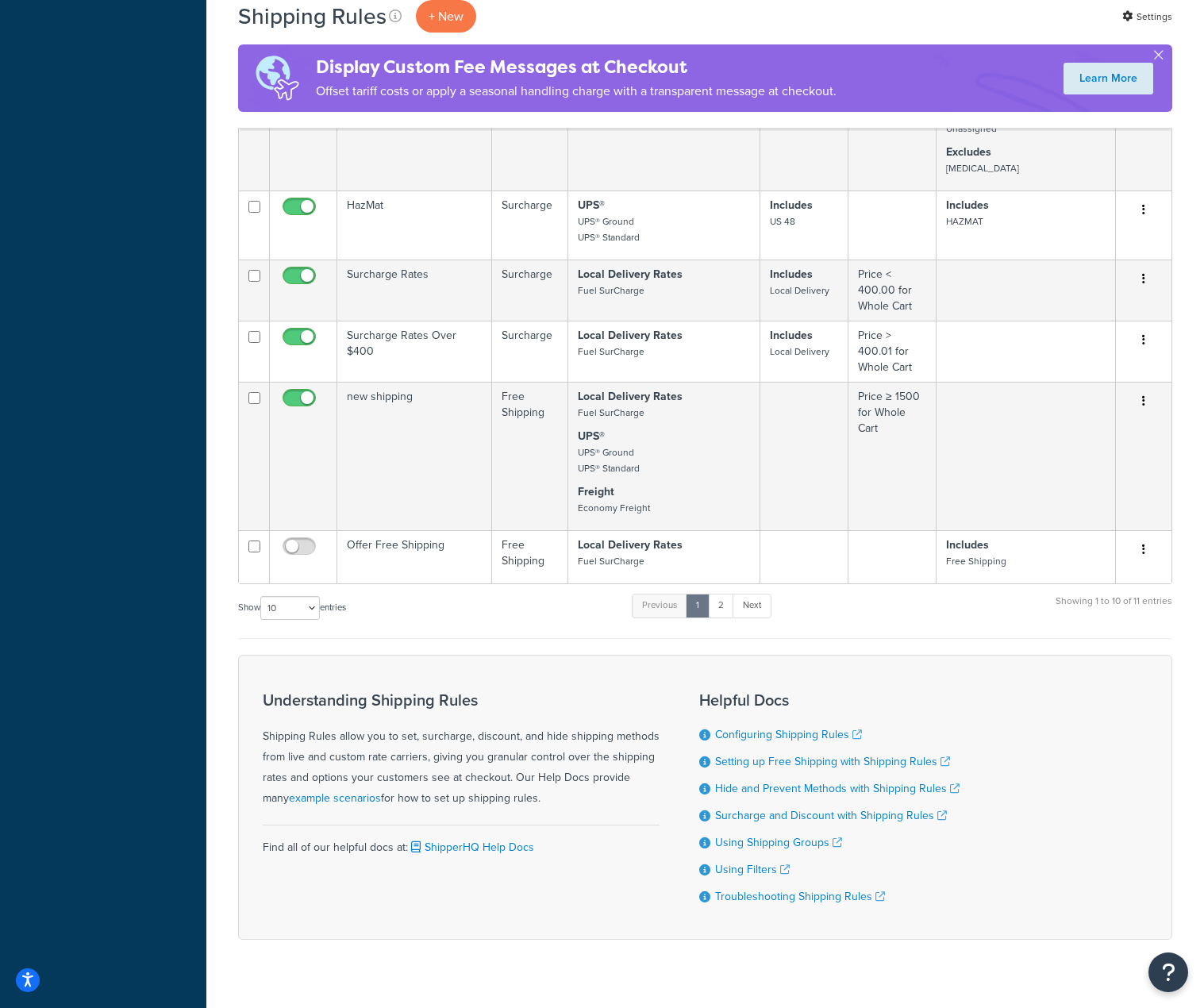
scroll to position [665, 0]
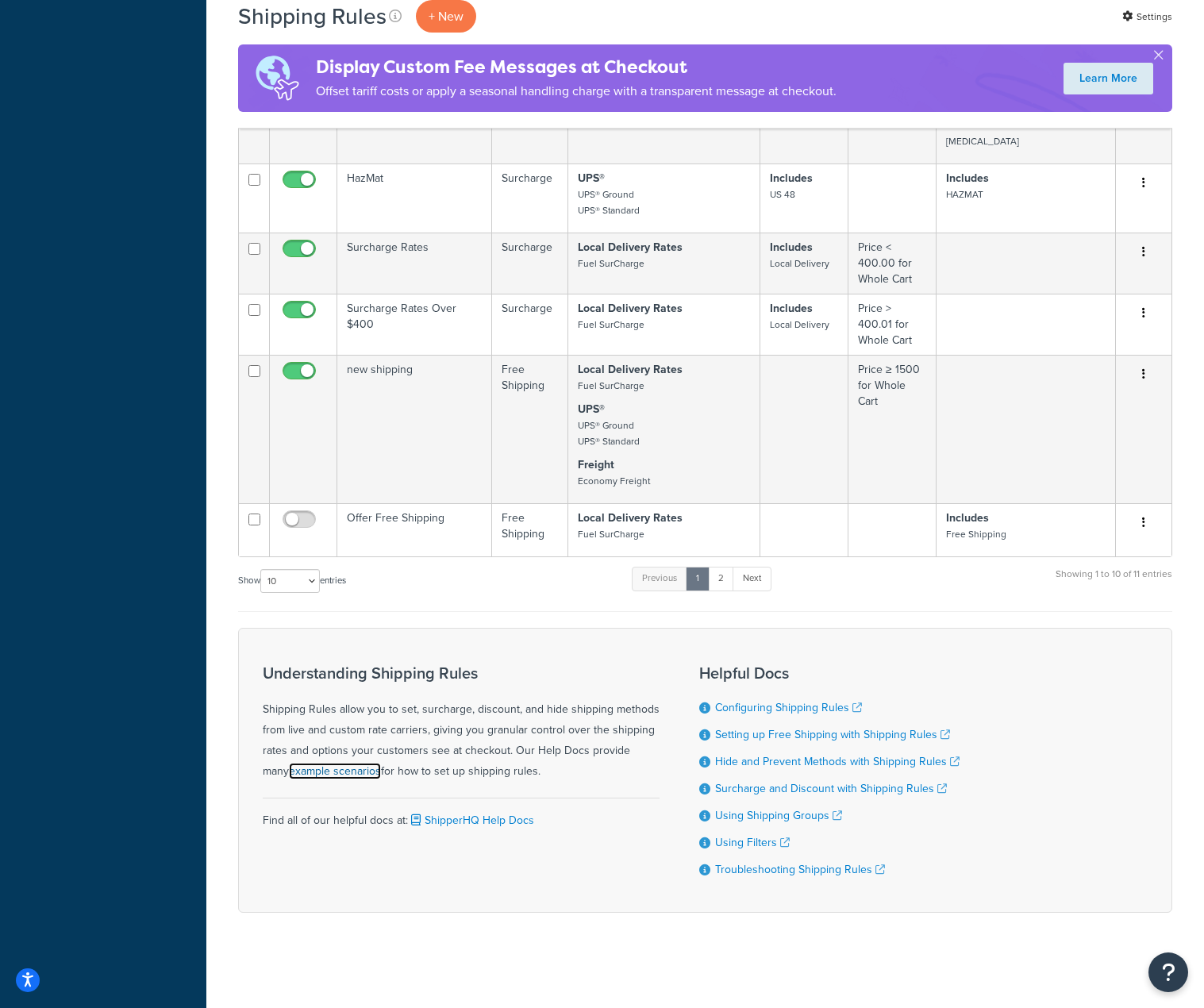
click at [316, 774] on link "example scenarios" at bounding box center [335, 771] width 92 height 16
